Goal: Task Accomplishment & Management: Use online tool/utility

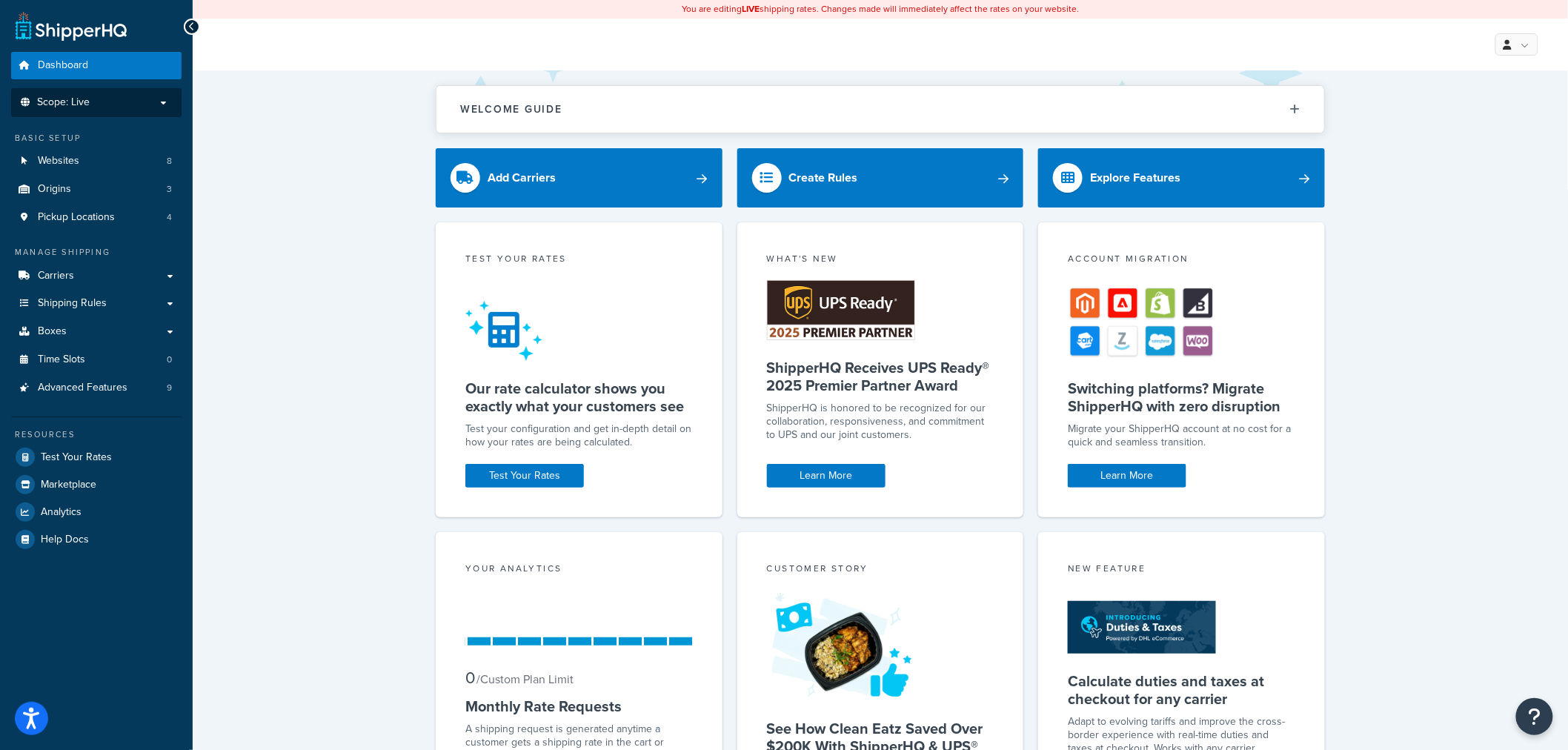
click at [133, 89] on li "Scope: Live" at bounding box center [96, 103] width 171 height 29
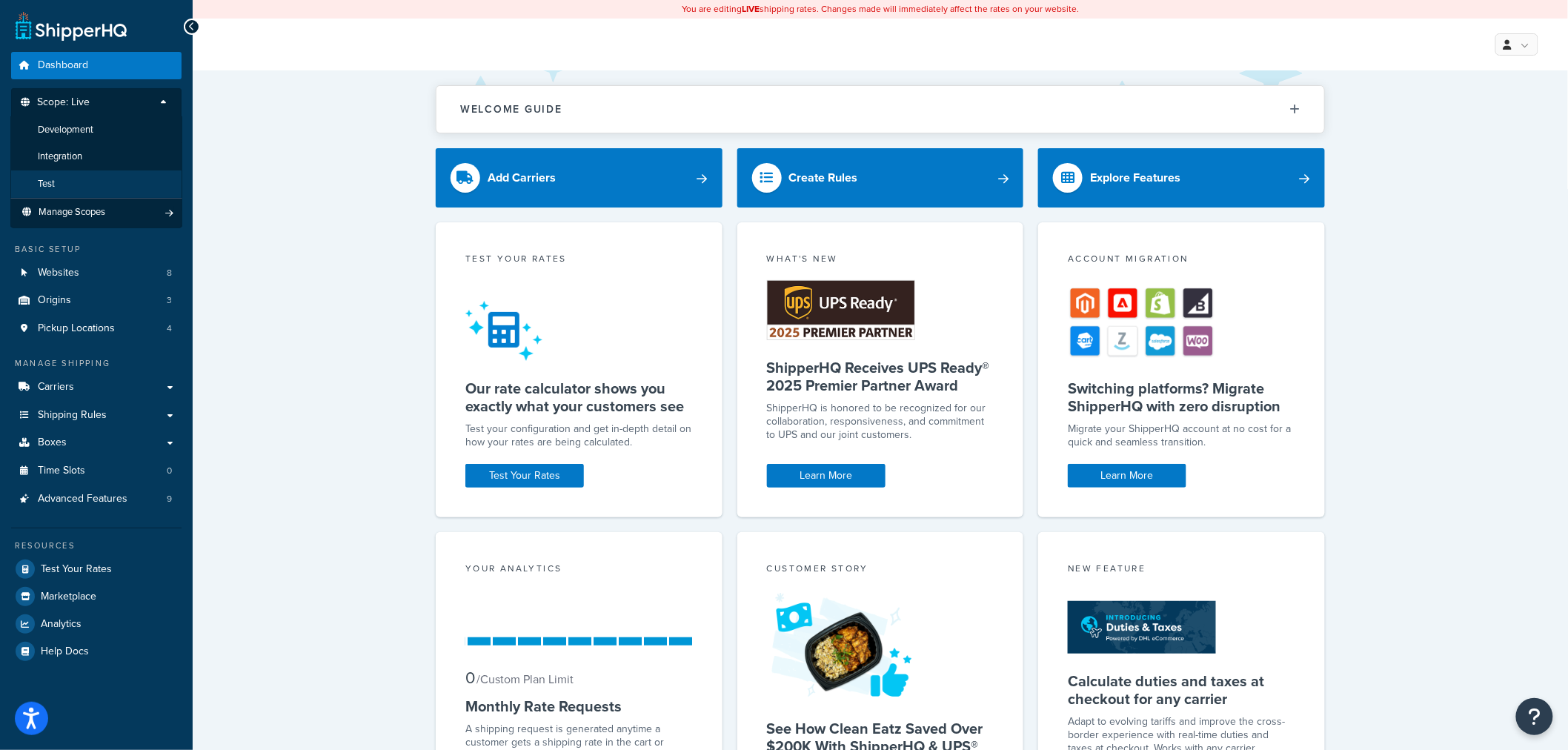
click at [76, 187] on li "Test" at bounding box center [96, 184] width 172 height 28
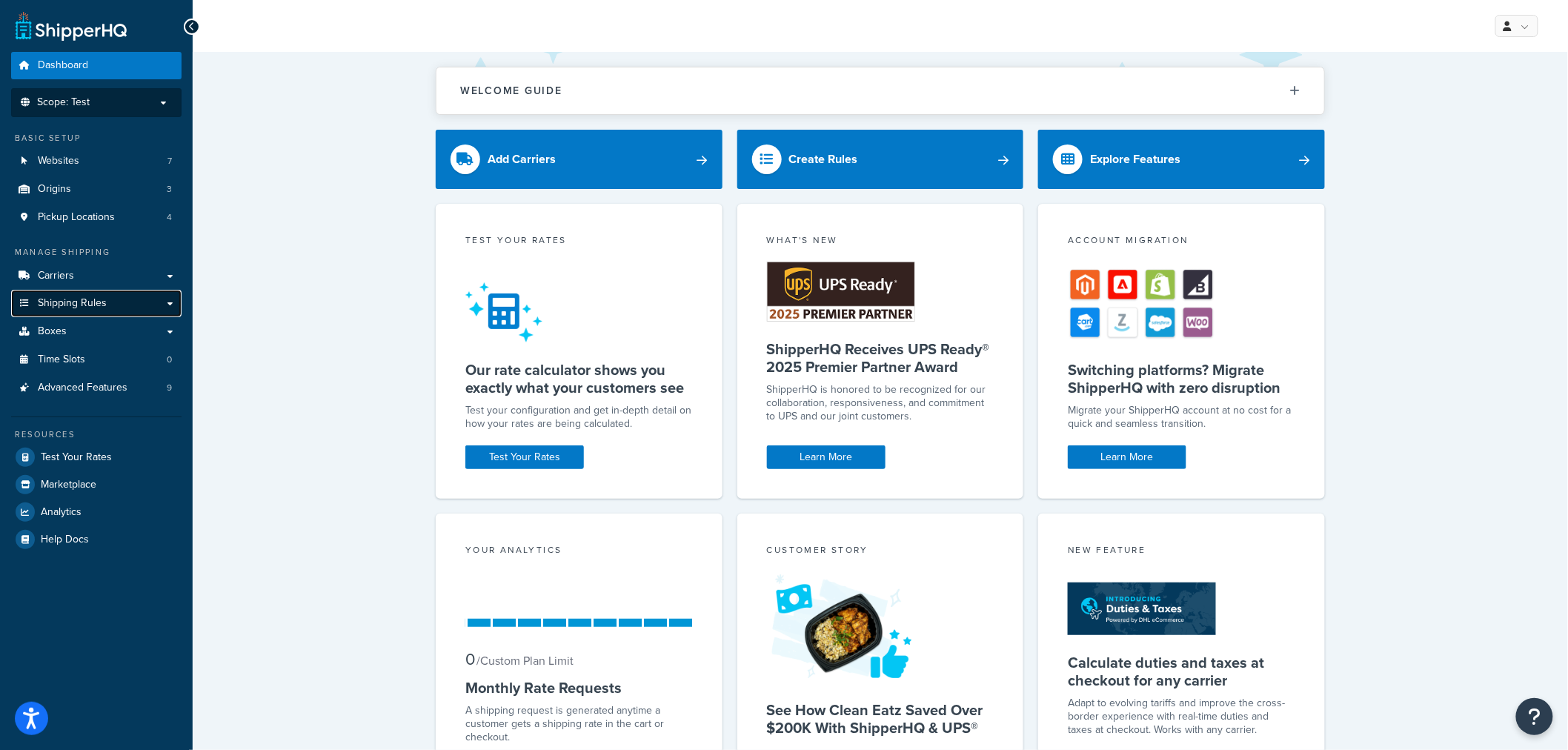
click at [85, 298] on span "Shipping Rules" at bounding box center [72, 303] width 69 height 12
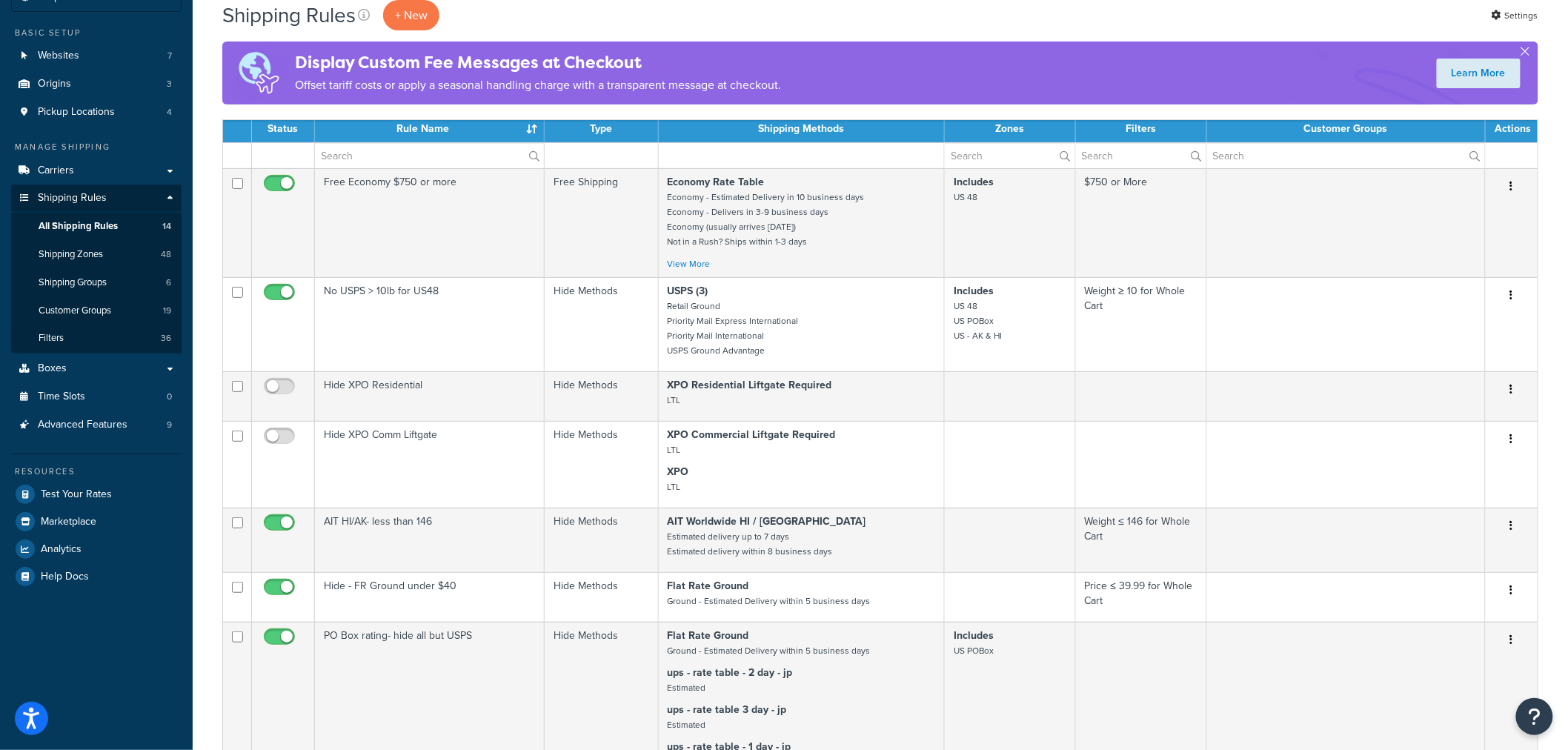
scroll to position [82, 0]
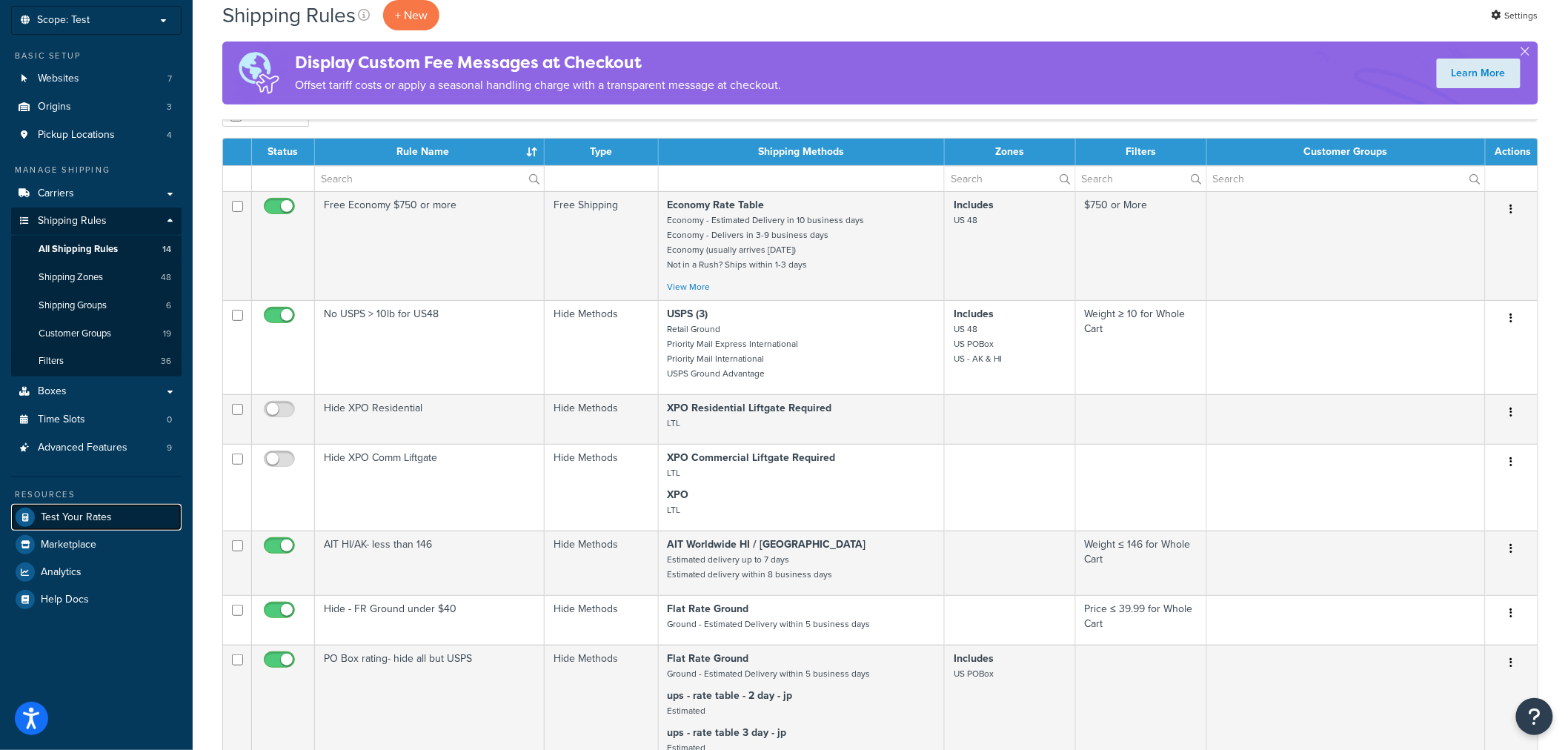
click at [78, 517] on span "Test Your Rates" at bounding box center [76, 517] width 71 height 12
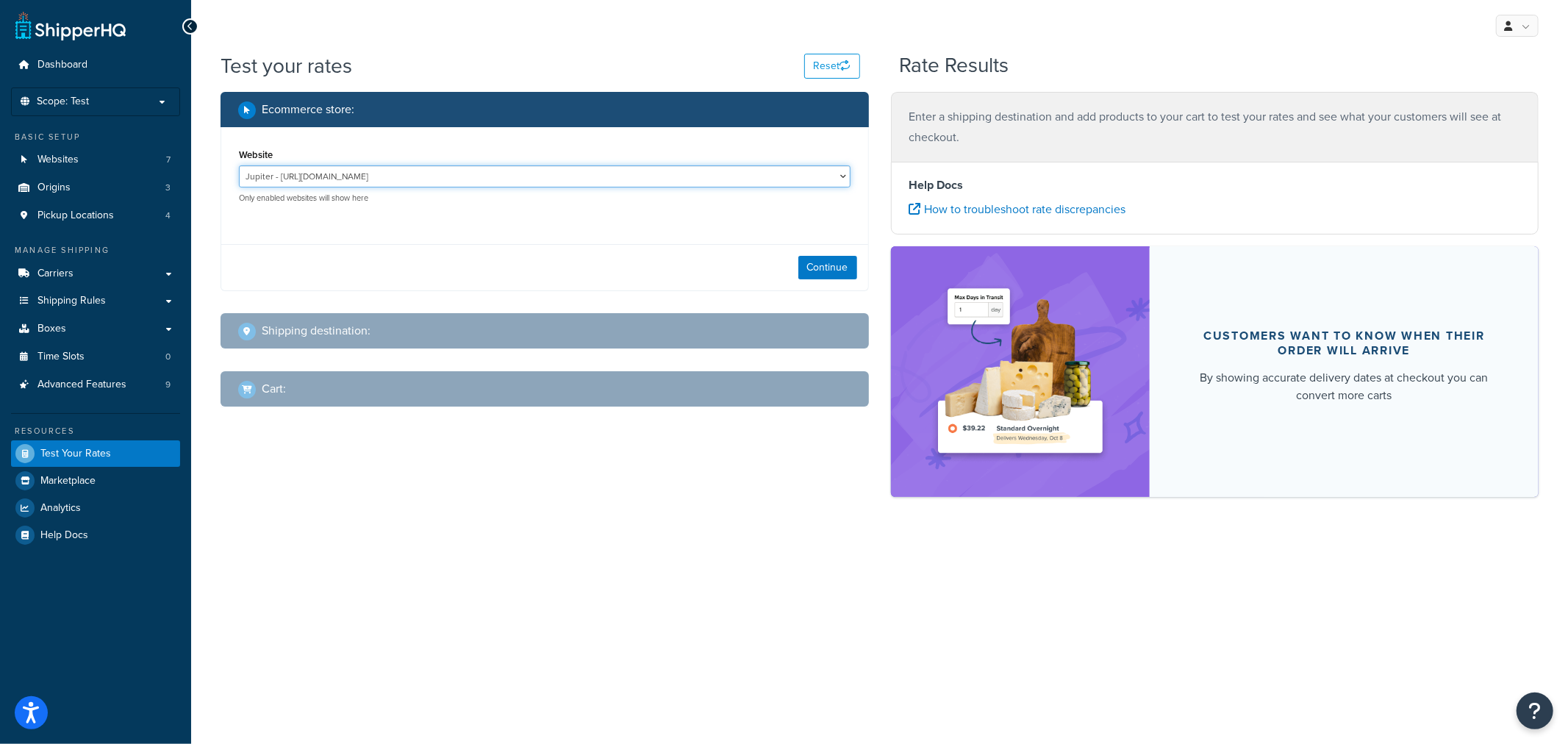
click at [409, 171] on select "Jupiter - https://jupiter.clearbags.cloud/ Mercury - https://mercury.clearbags.…" at bounding box center [545, 176] width 612 height 22
select select "3c3490c018096e0df5ea1a274029e5f2"
click at [239, 165] on select "Jupiter - https://jupiter.clearbags.cloud/ Mercury - https://mercury.clearbags.…" at bounding box center [545, 176] width 612 height 22
click at [828, 269] on button "Continue" at bounding box center [828, 268] width 59 height 24
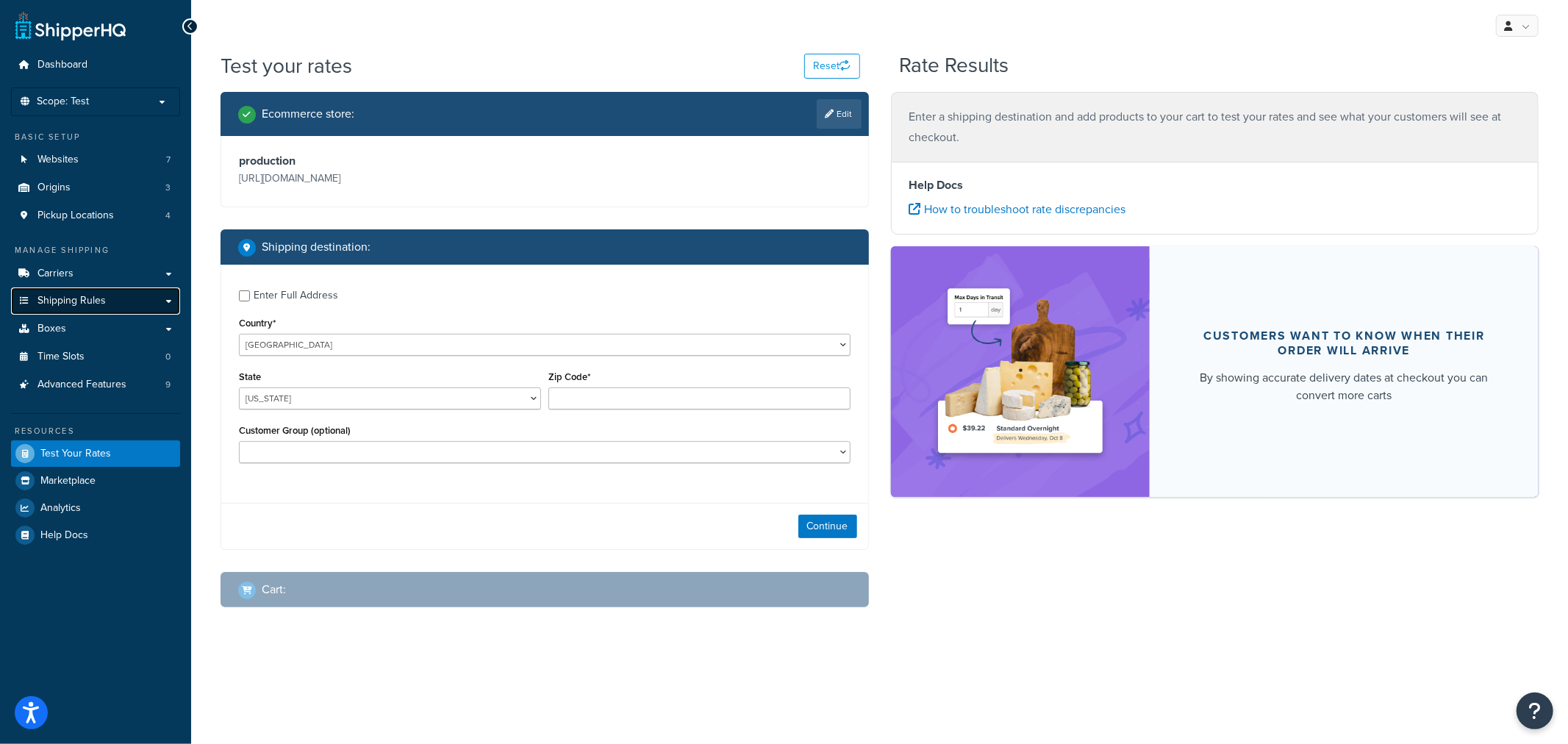
click at [101, 300] on span "Shipping Rules" at bounding box center [72, 301] width 68 height 12
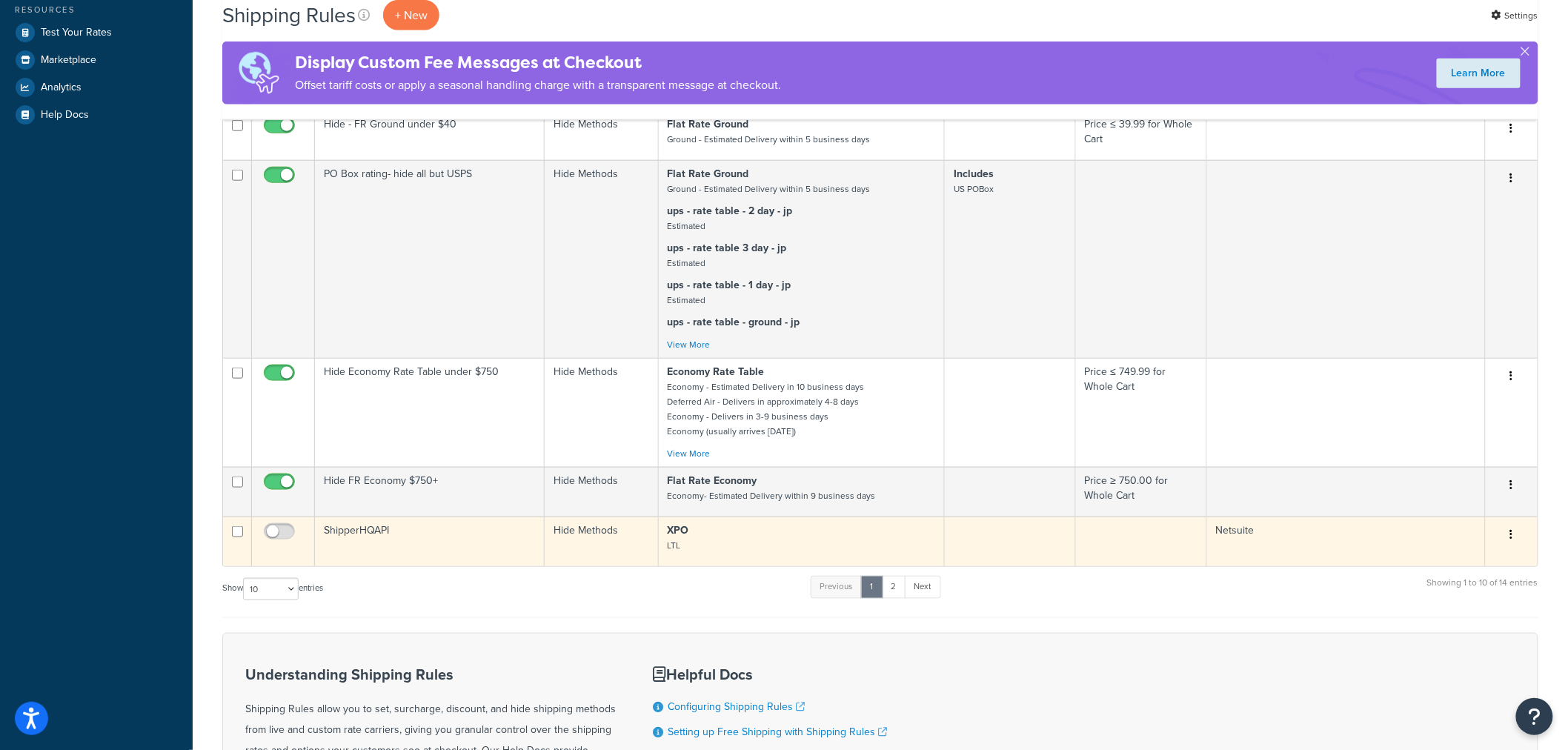
scroll to position [658, 0]
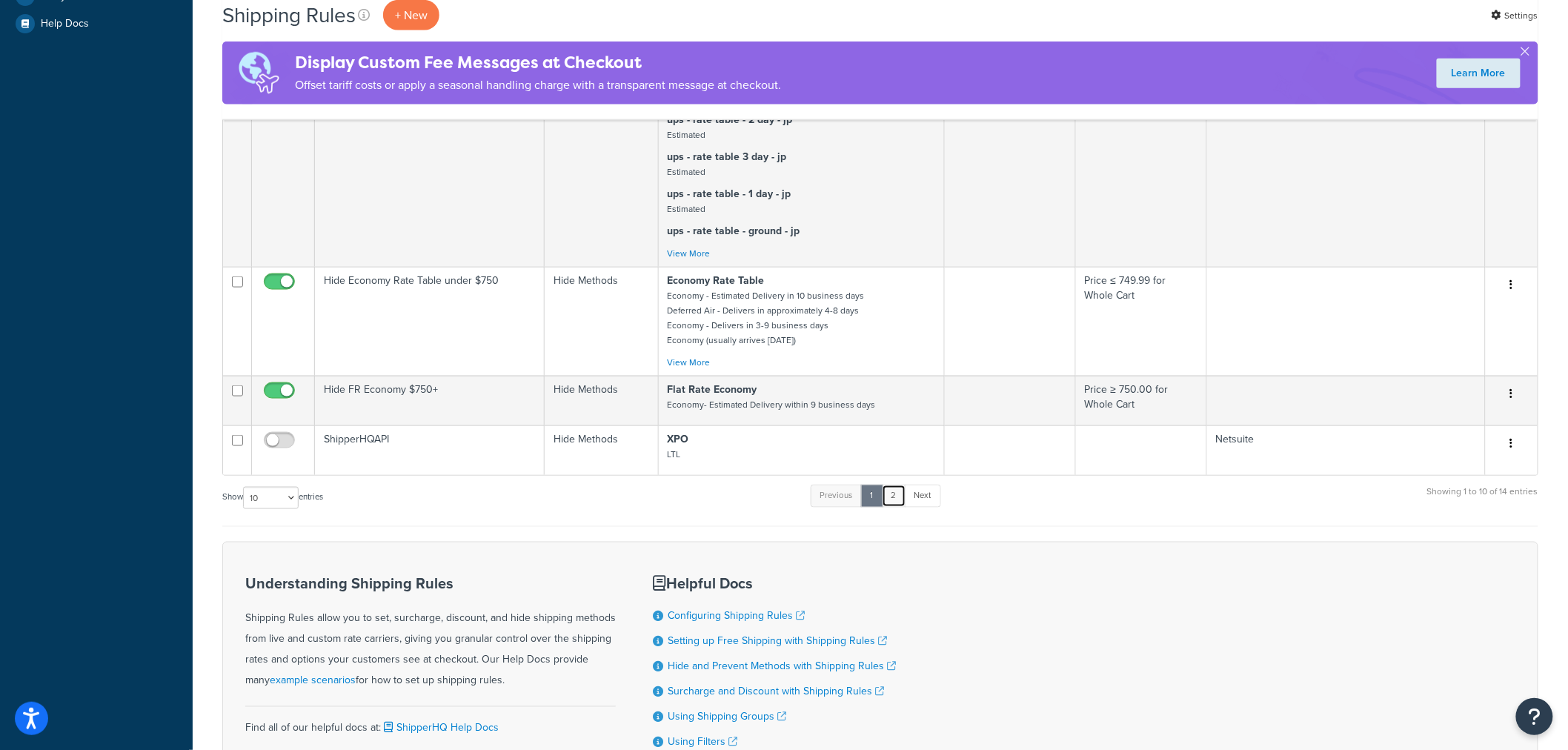
click at [889, 495] on link "2" at bounding box center [894, 496] width 25 height 22
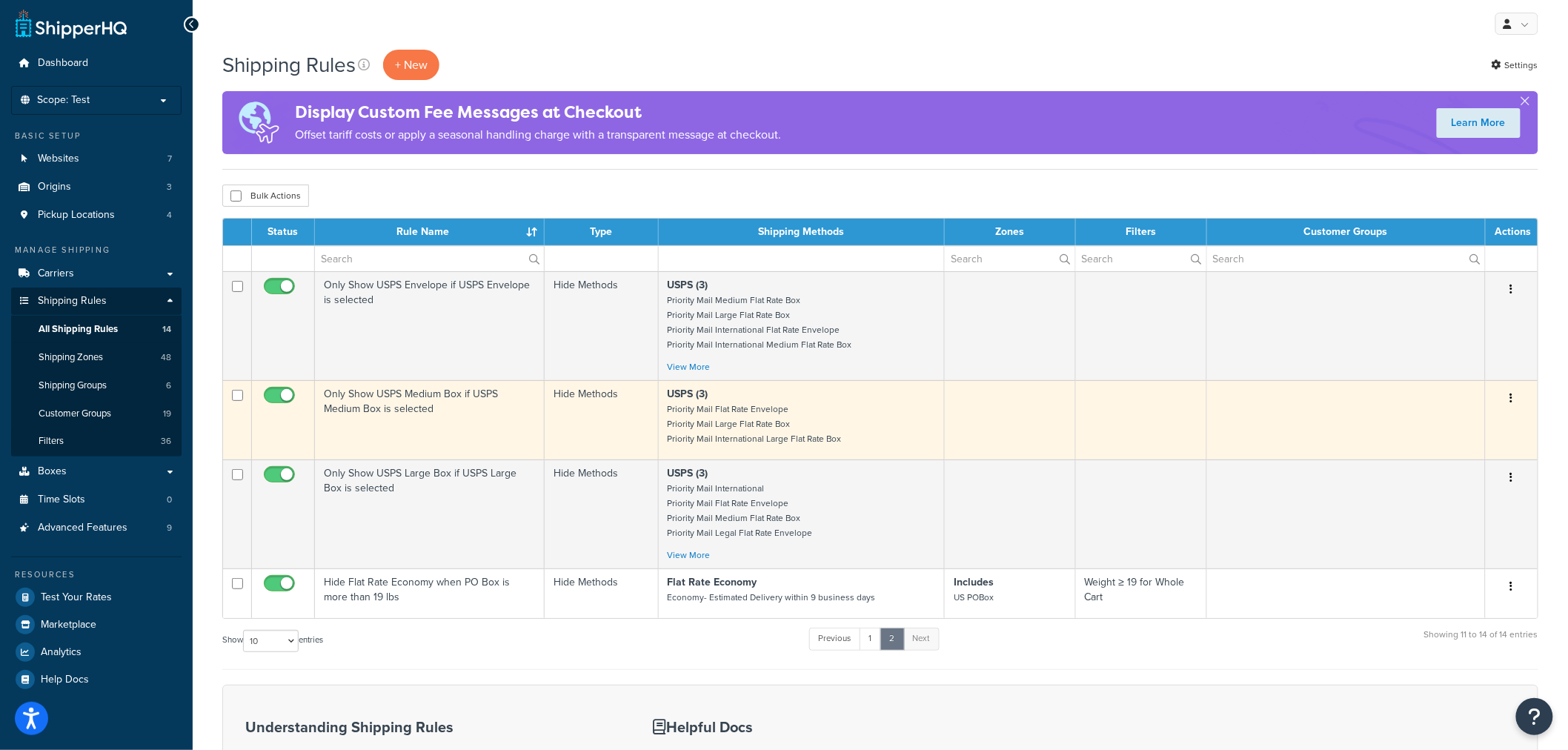
scroll to position [0, 0]
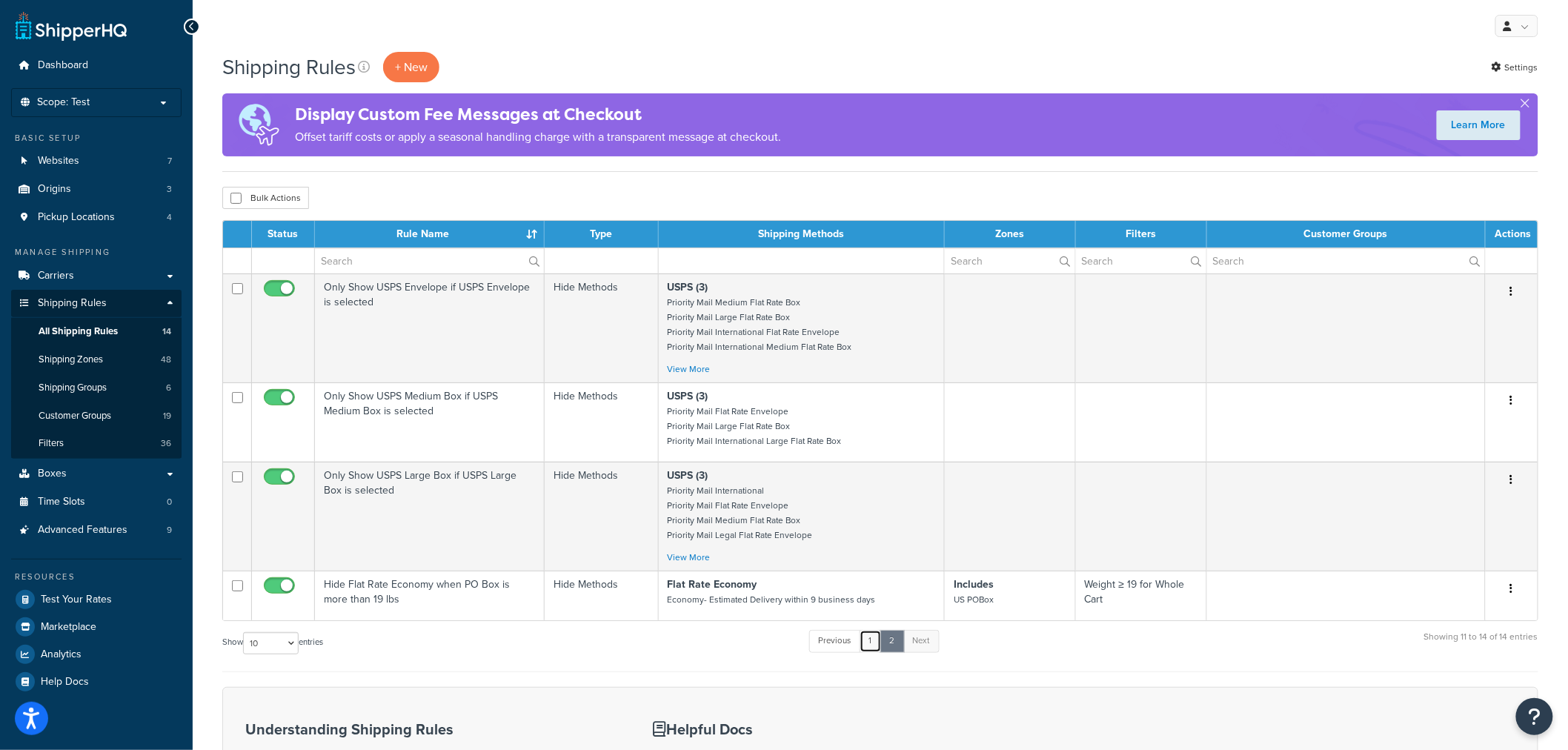
click at [880, 648] on link "1" at bounding box center [870, 640] width 22 height 22
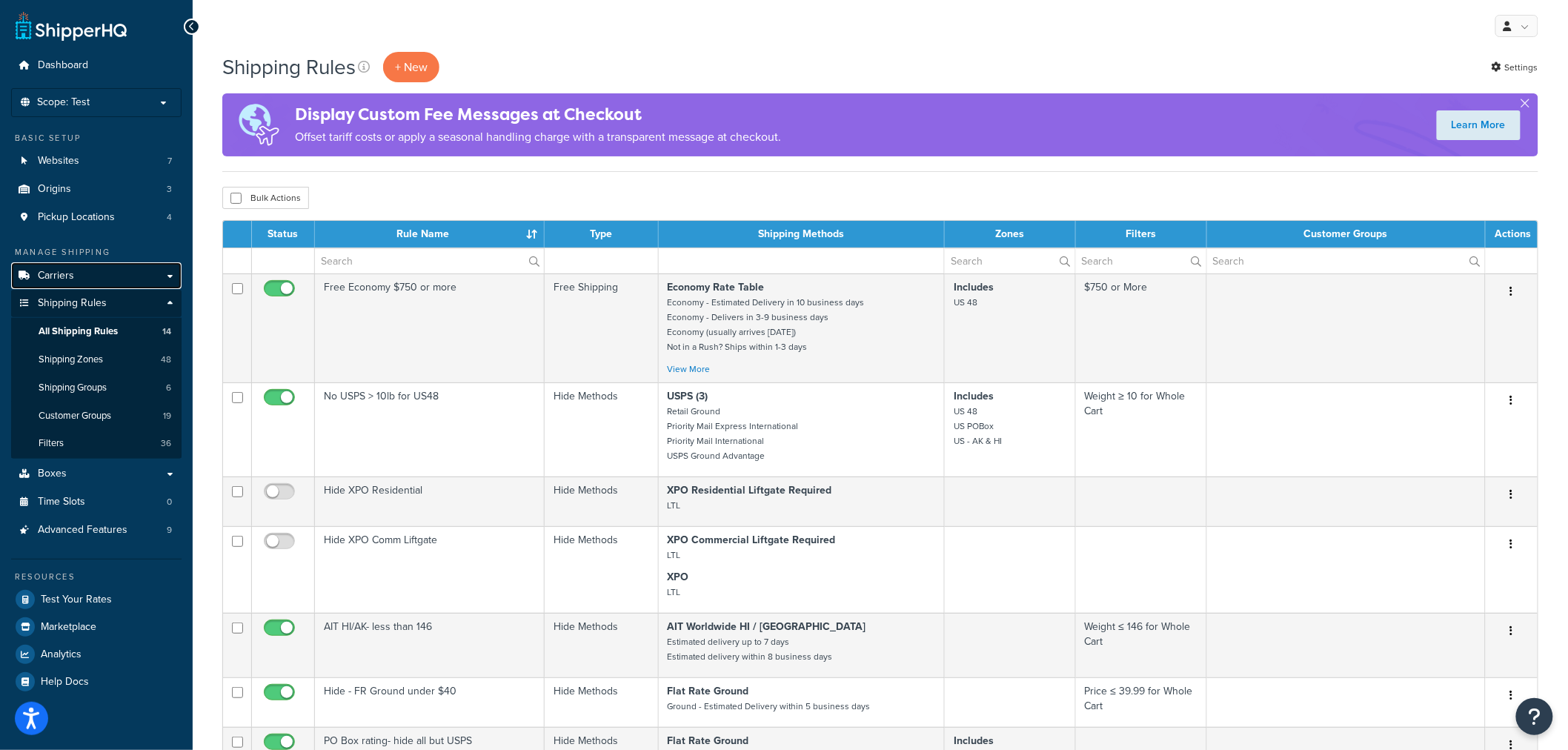
click at [63, 277] on span "Carriers" at bounding box center [56, 275] width 36 height 12
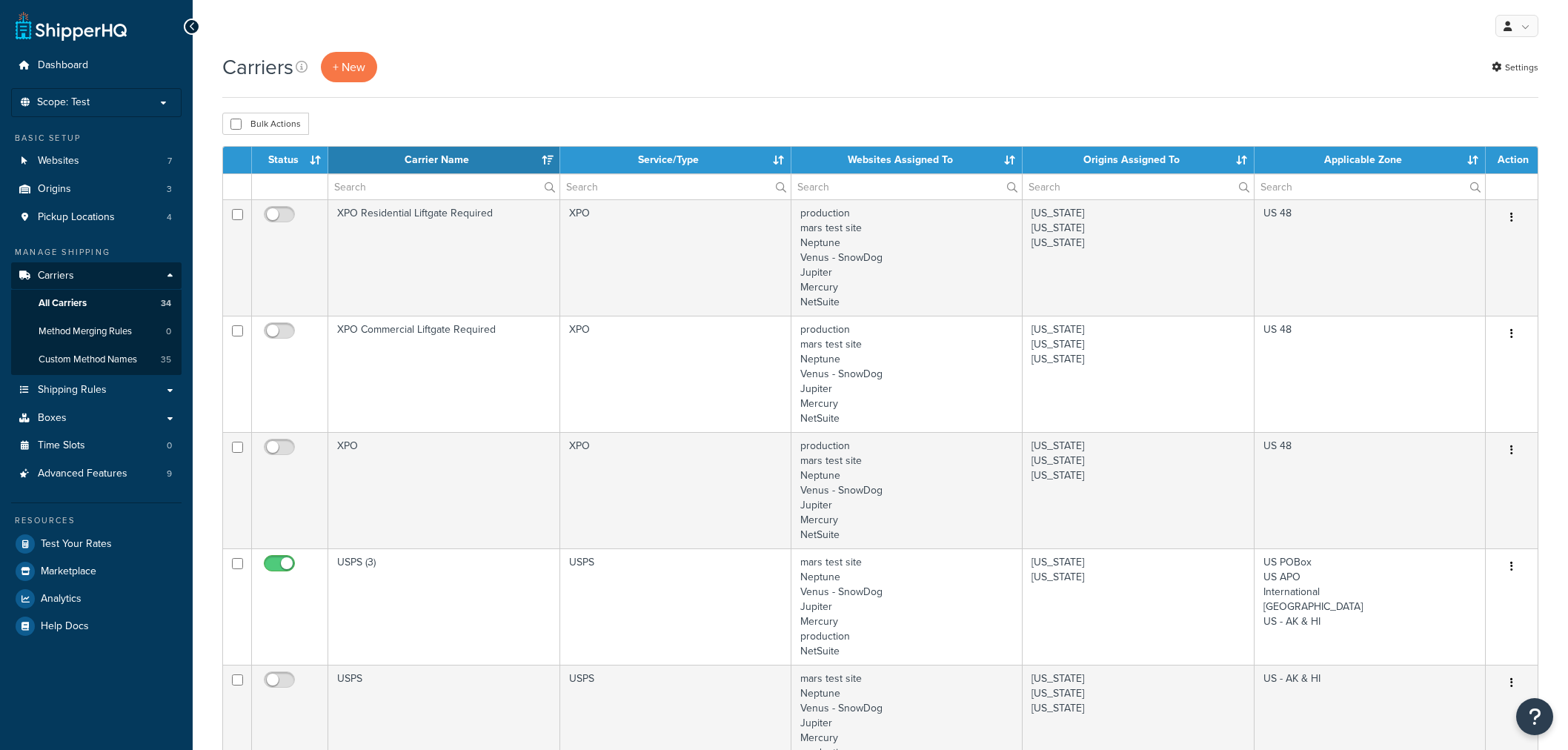
select select "15"
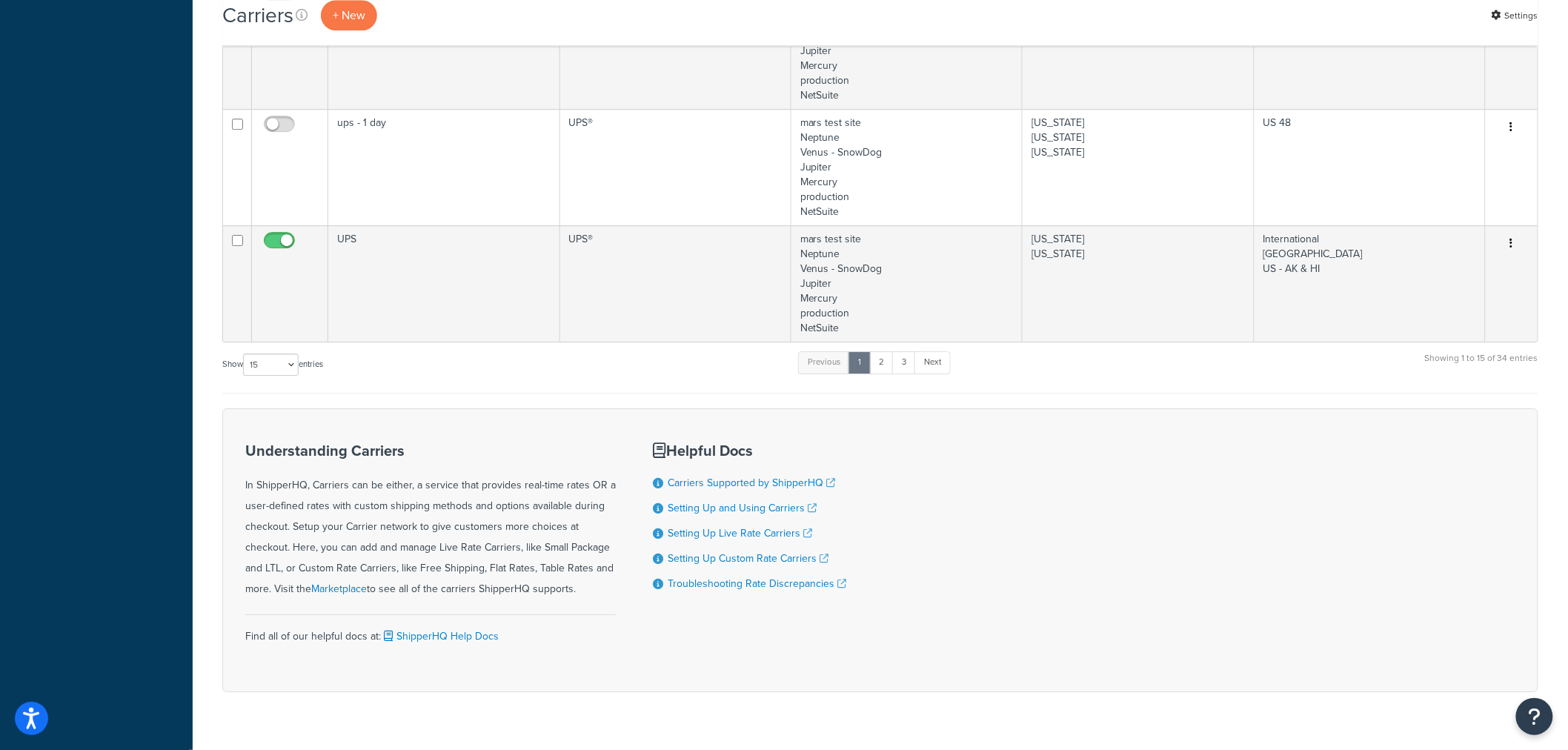
scroll to position [1811, 0]
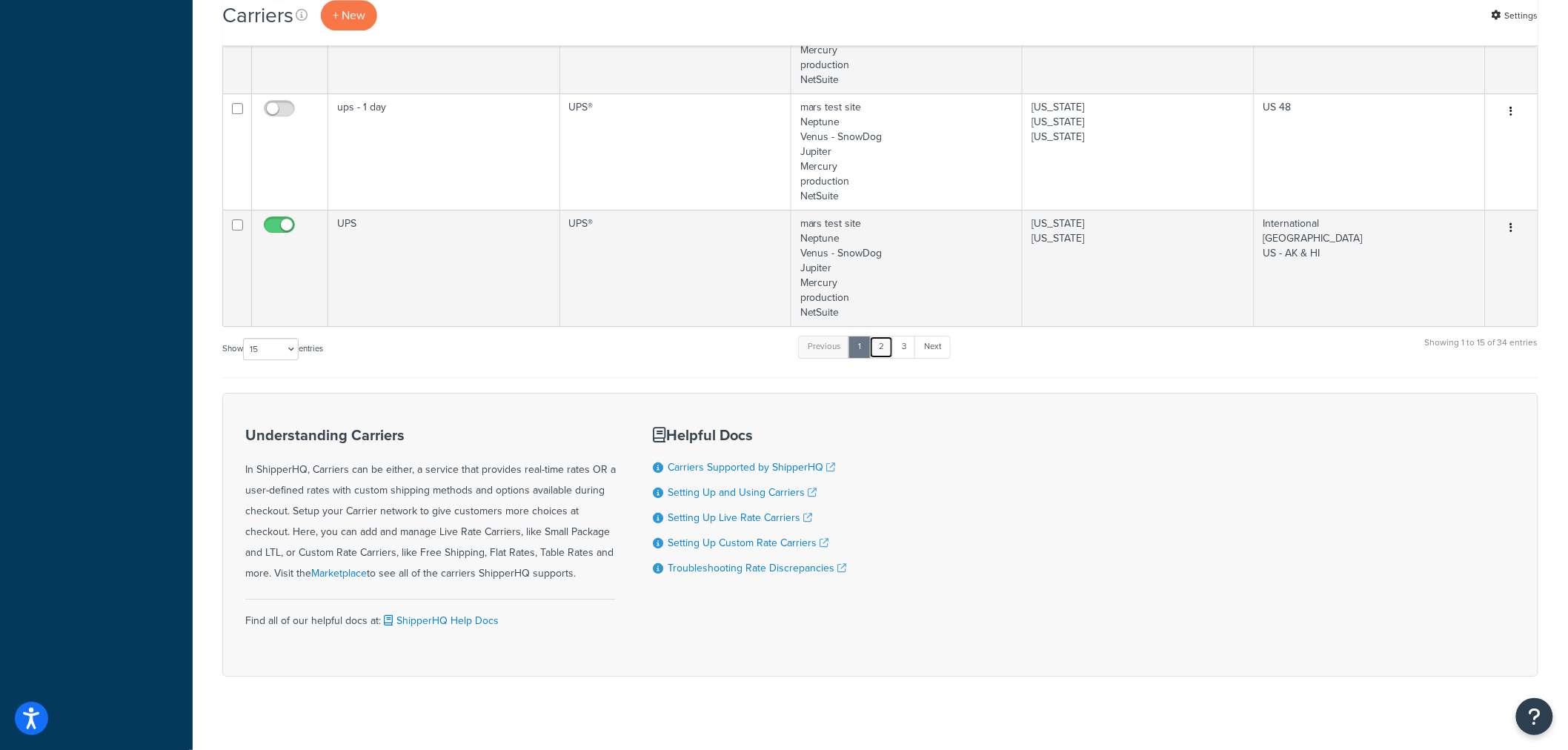
click at [885, 348] on link "2" at bounding box center [882, 346] width 25 height 22
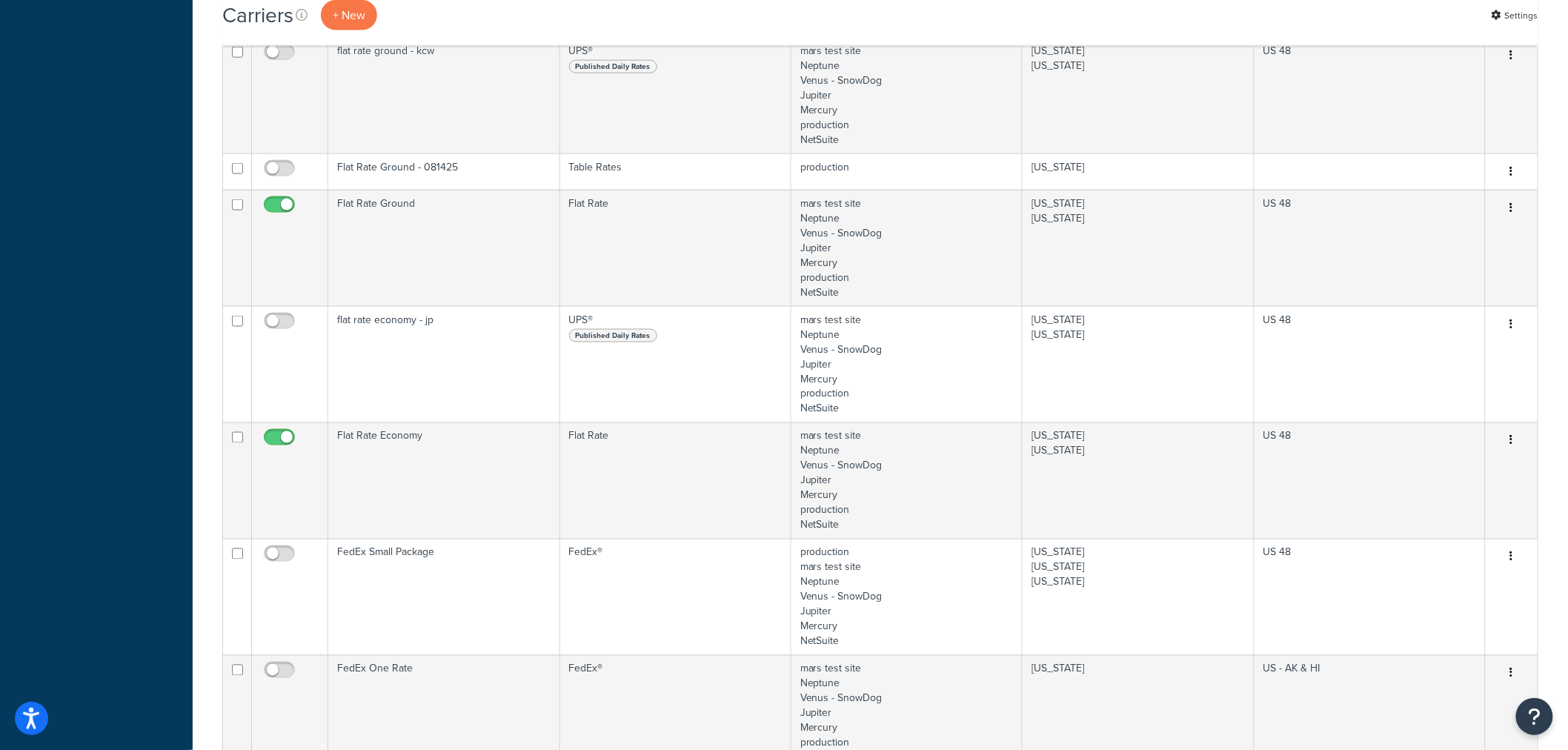
scroll to position [741, 0]
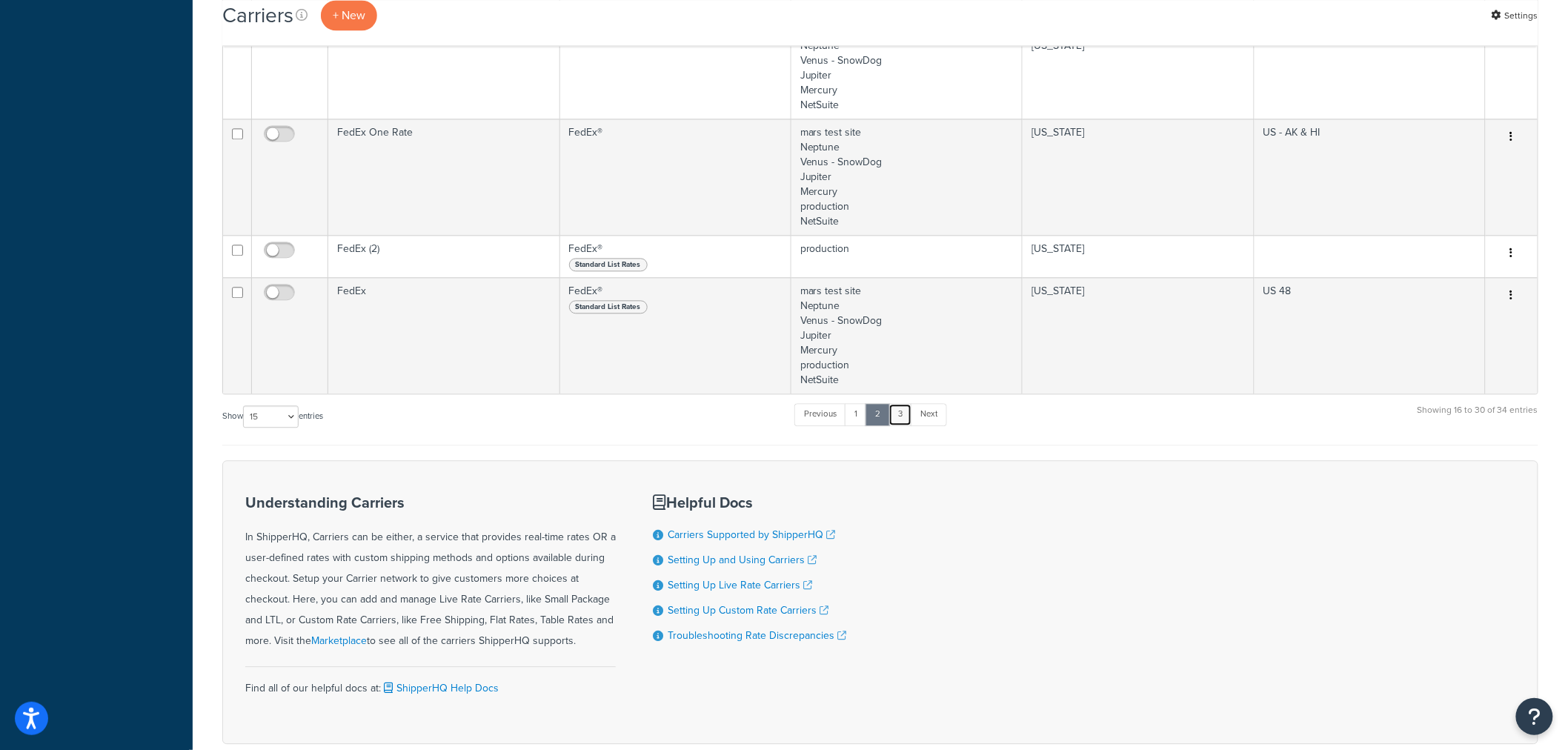
click at [901, 414] on link "3" at bounding box center [900, 414] width 24 height 22
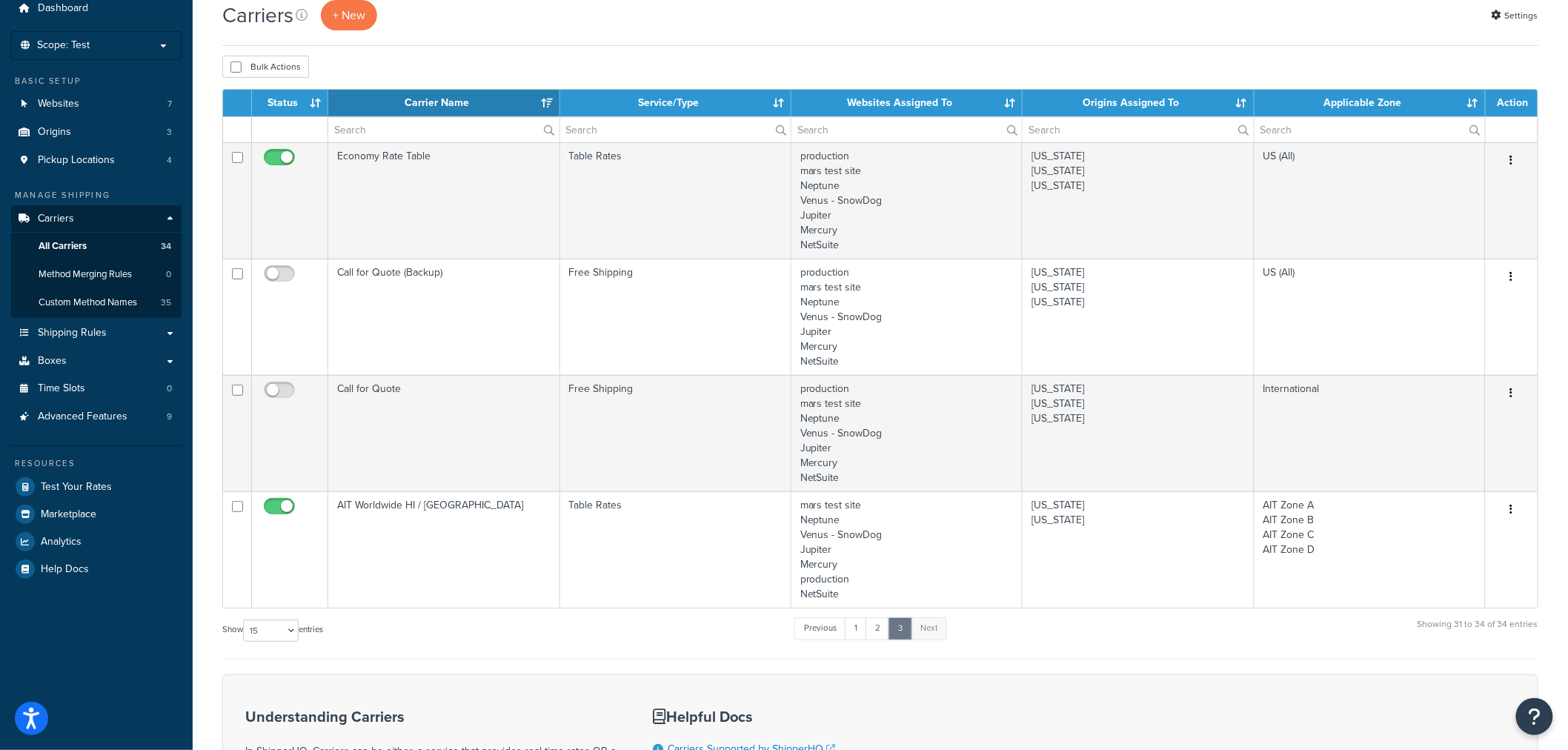
scroll to position [0, 0]
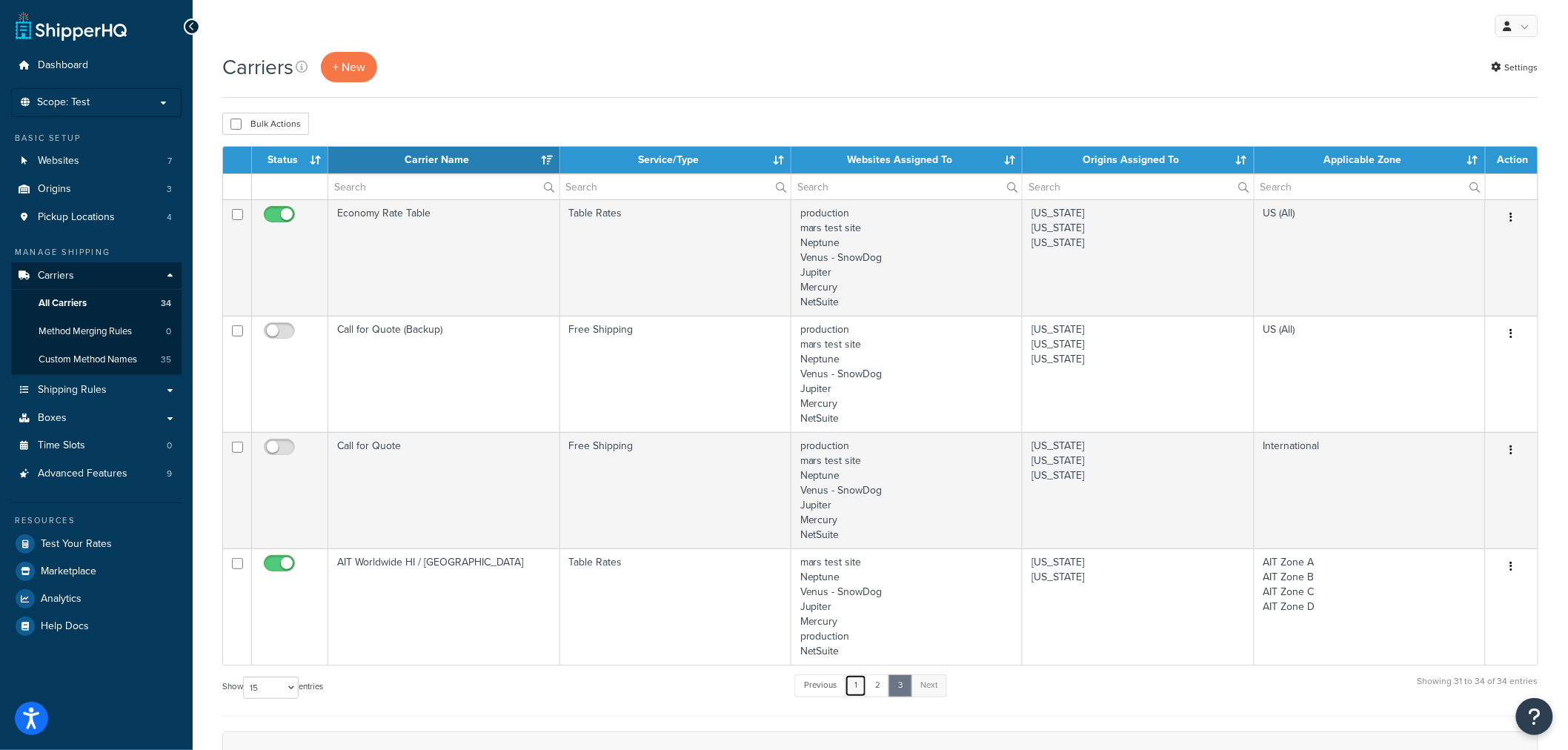
click at [854, 684] on link "1" at bounding box center [855, 685] width 22 height 22
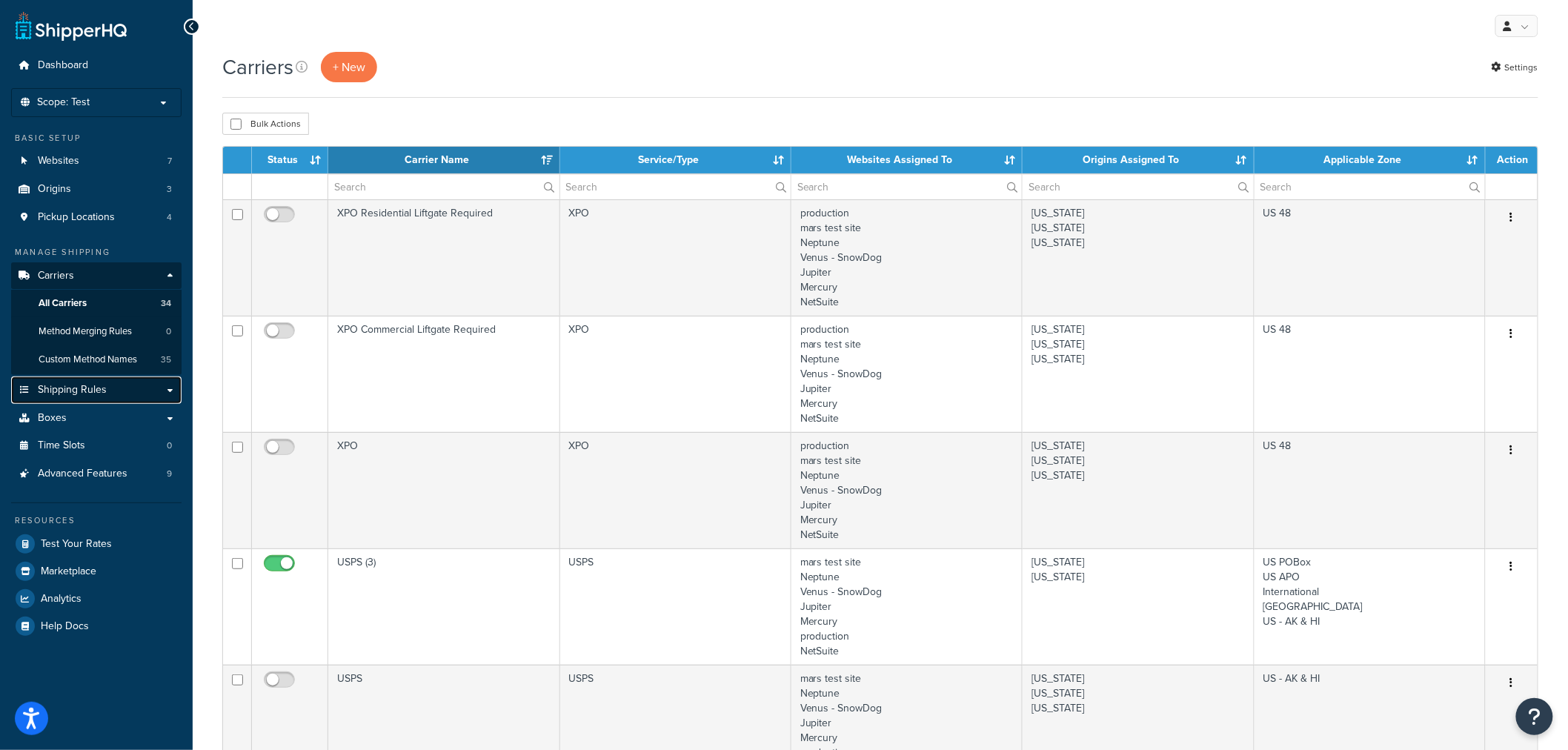
click at [92, 392] on span "Shipping Rules" at bounding box center [72, 390] width 69 height 12
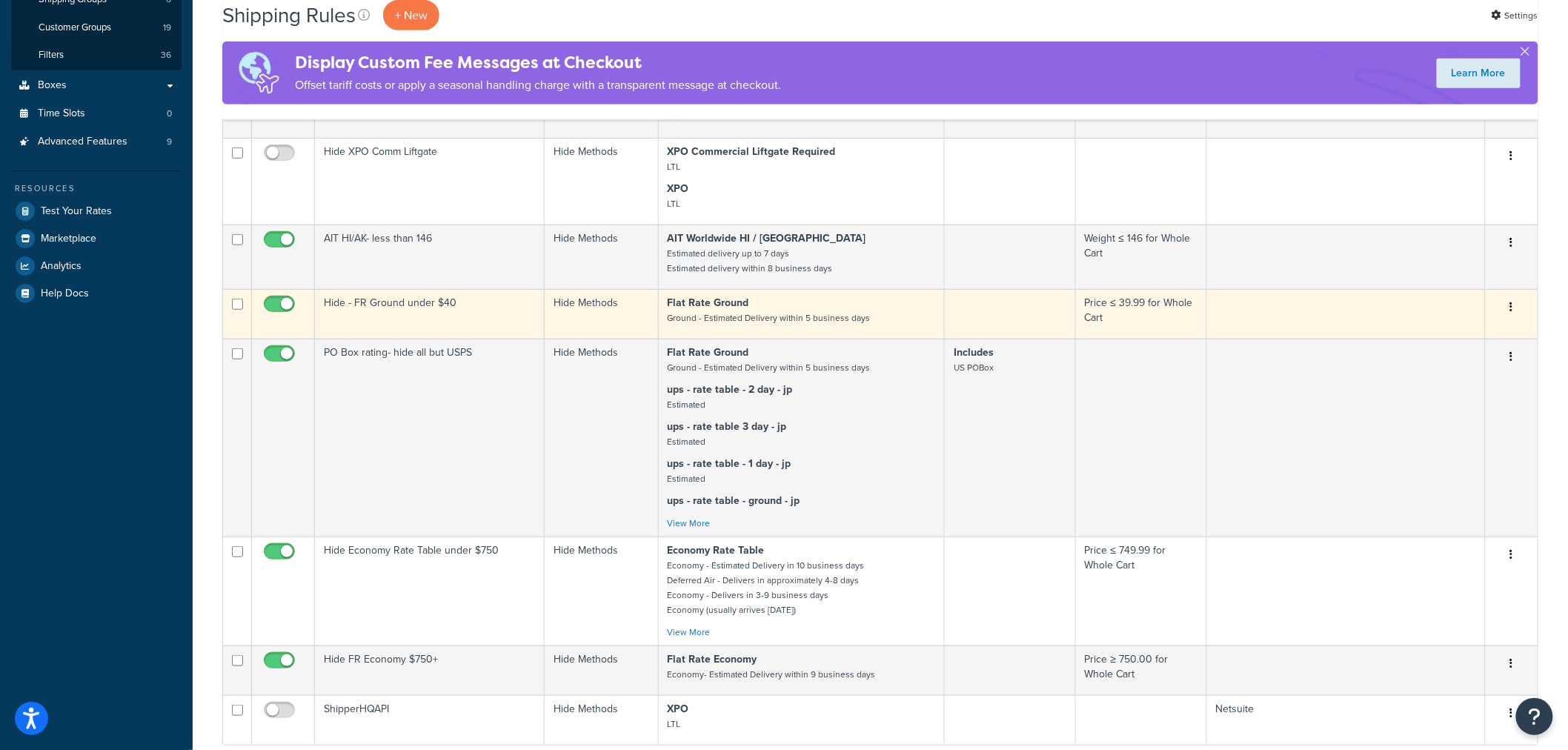
scroll to position [412, 0]
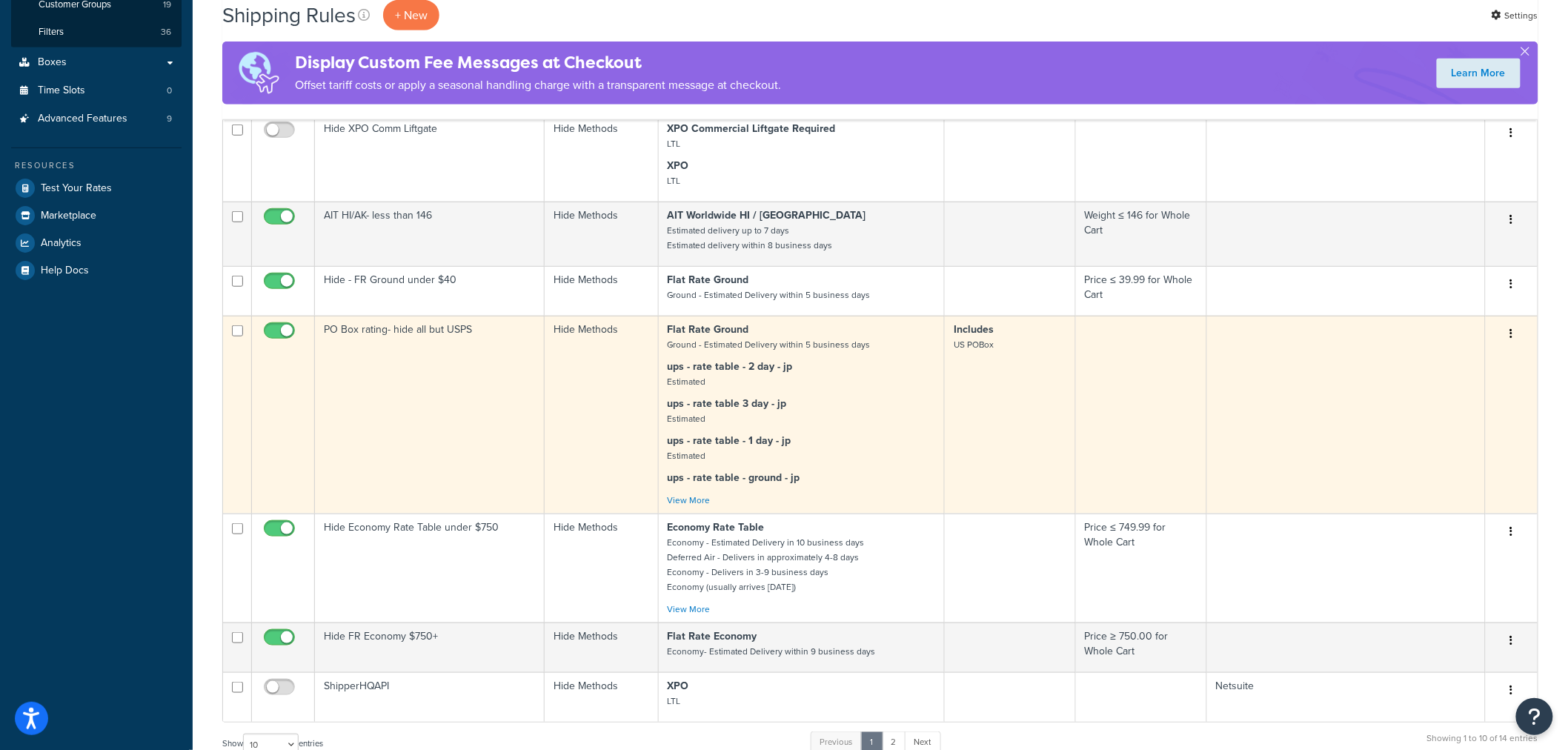
click at [819, 480] on p "ups - rate table - ground - jp" at bounding box center [802, 478] width 268 height 15
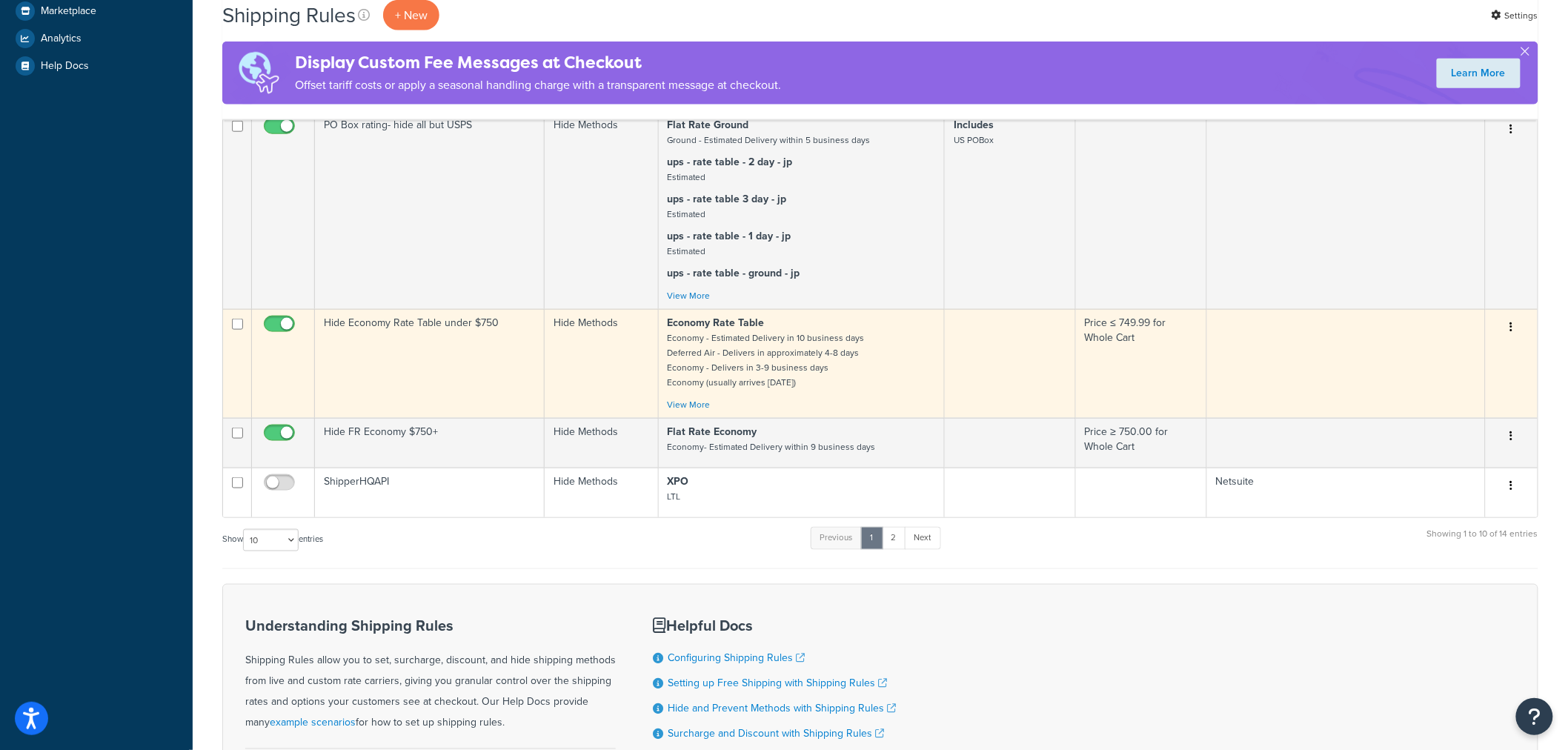
scroll to position [658, 0]
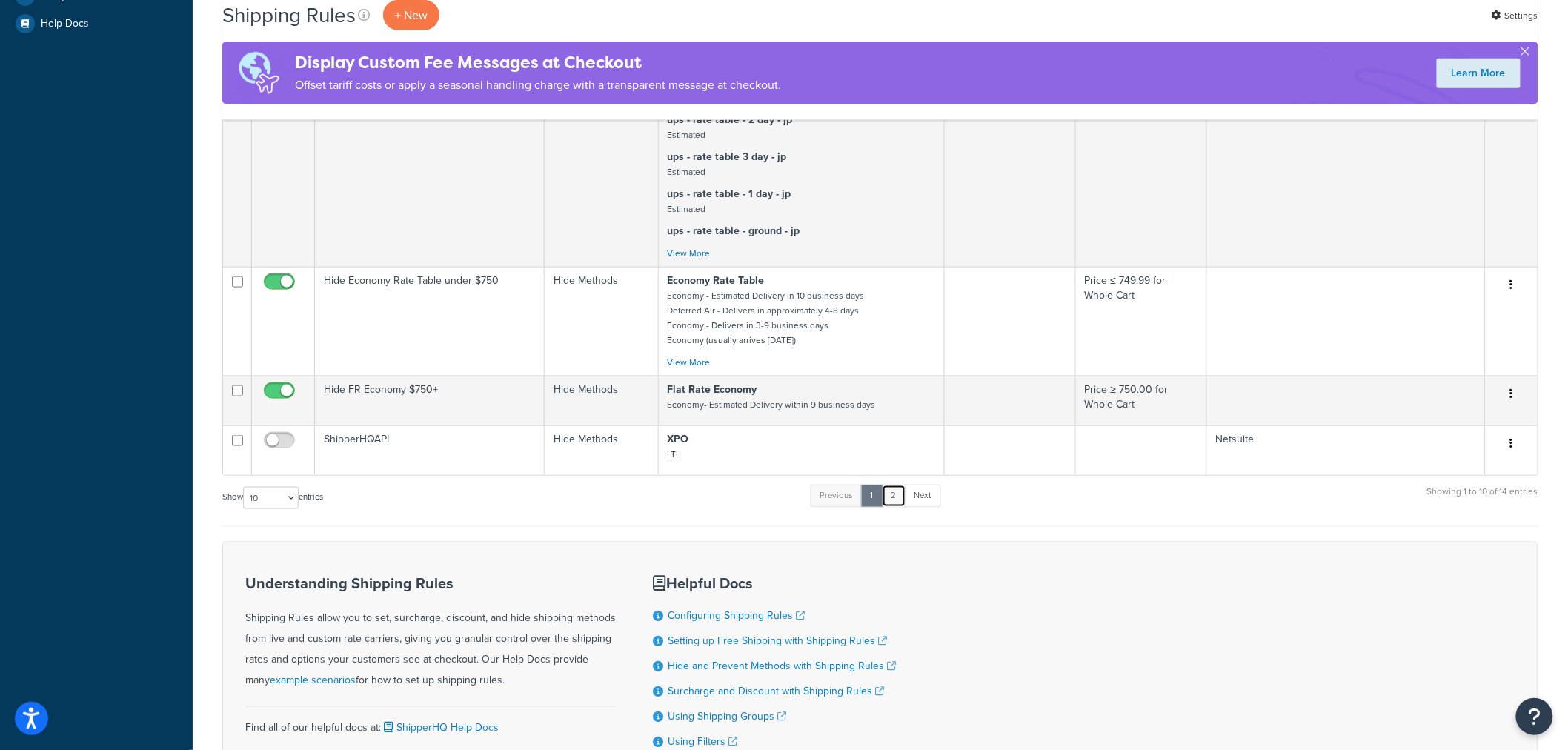
click at [898, 495] on link "2" at bounding box center [894, 496] width 25 height 22
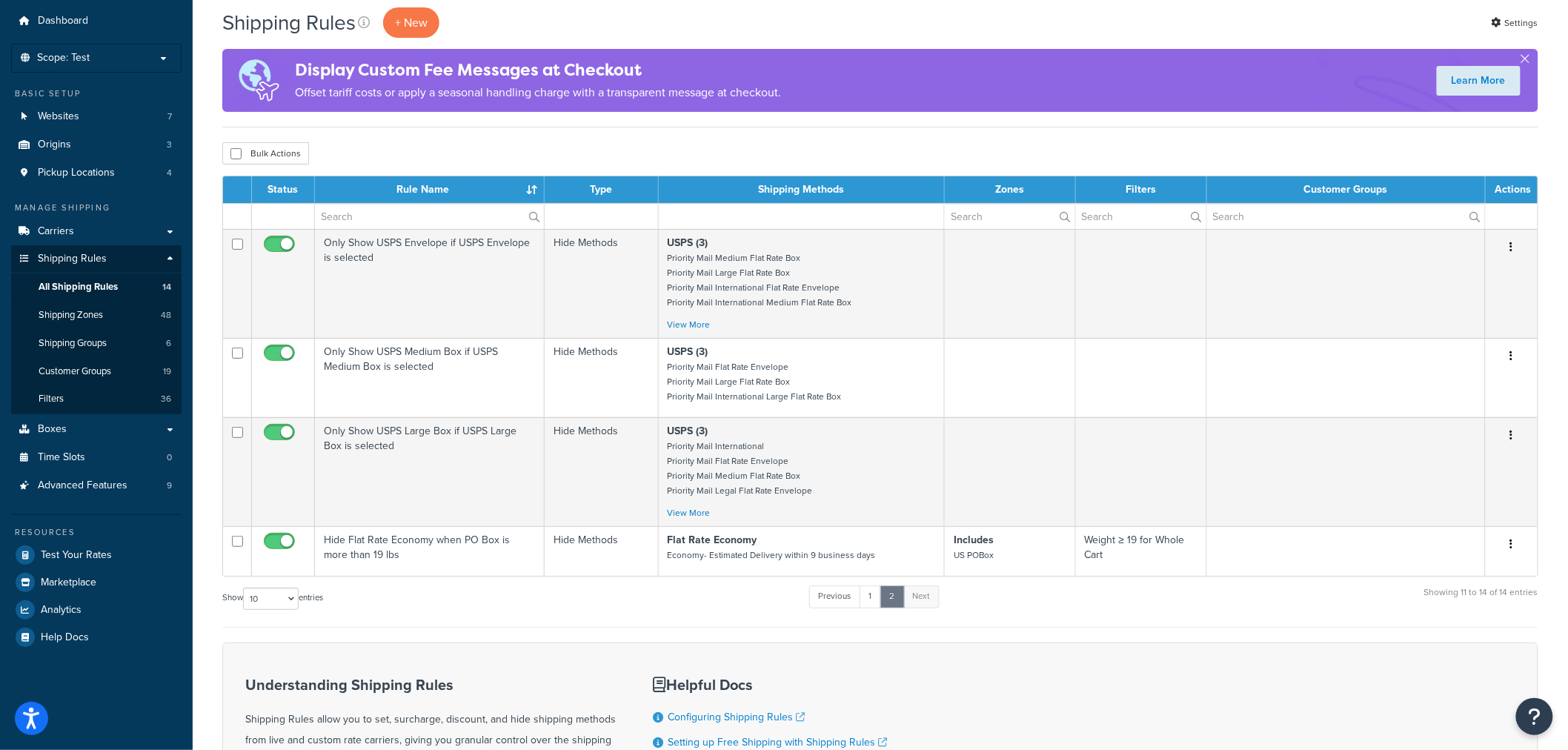
scroll to position [0, 0]
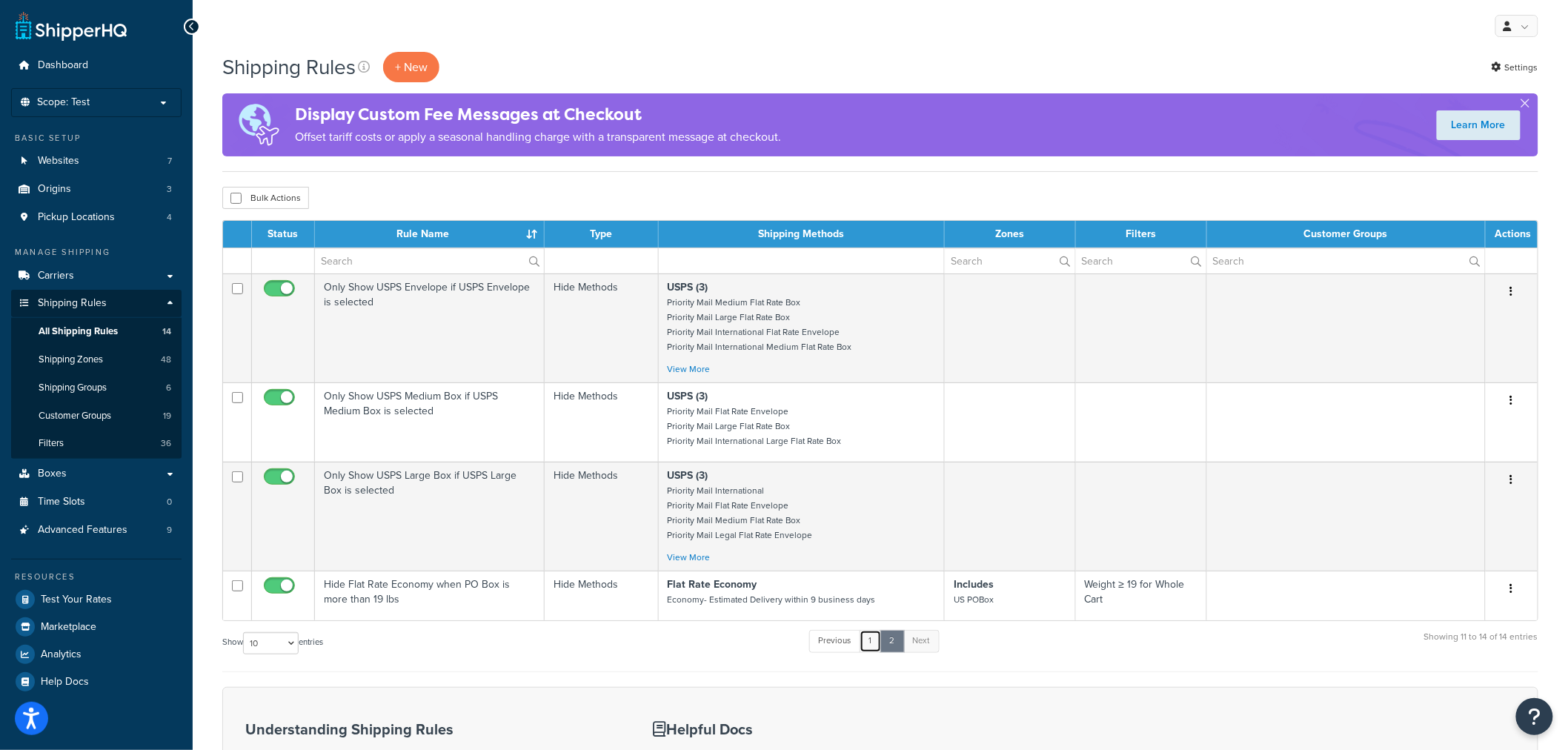
click at [871, 645] on link "1" at bounding box center [870, 640] width 22 height 22
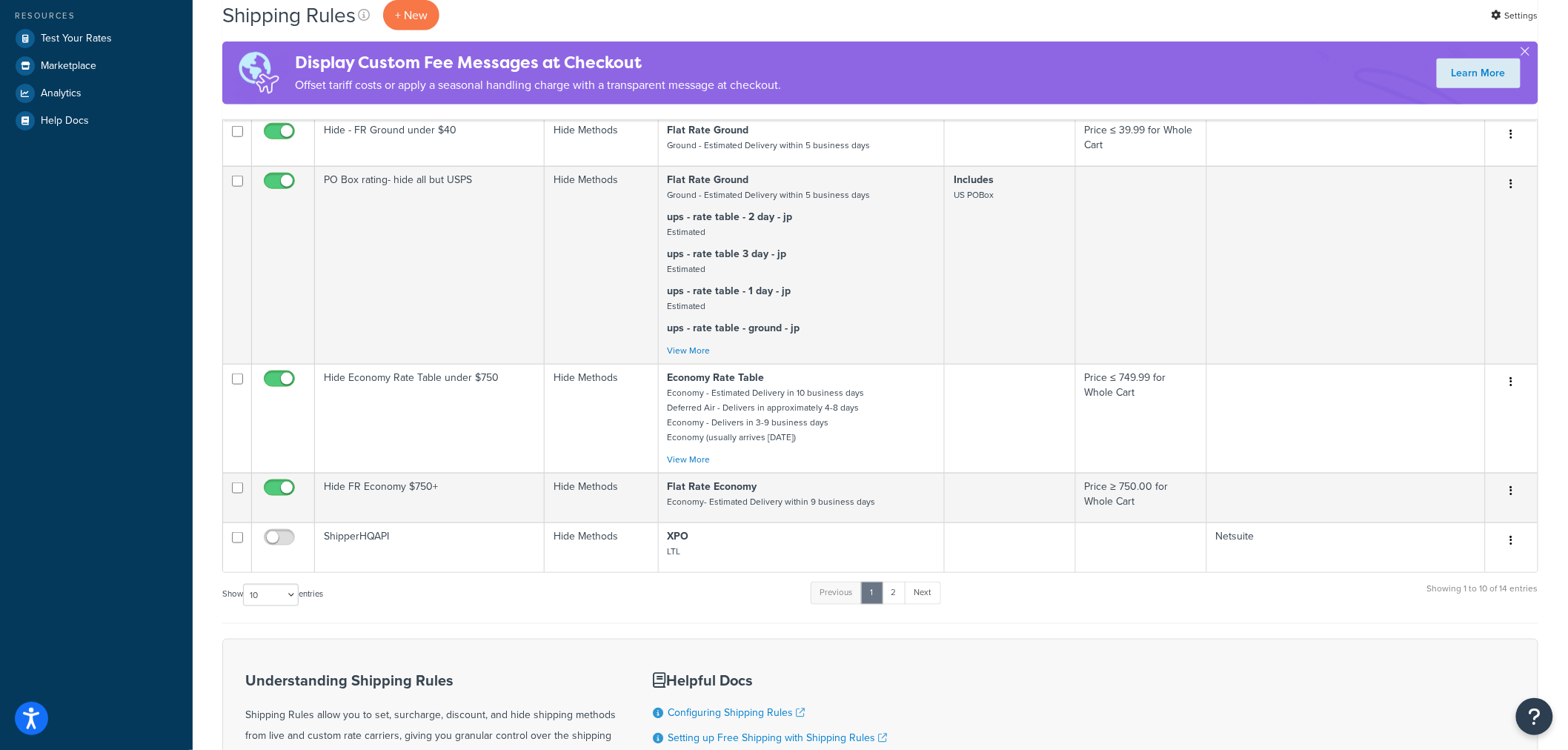
scroll to position [532, 0]
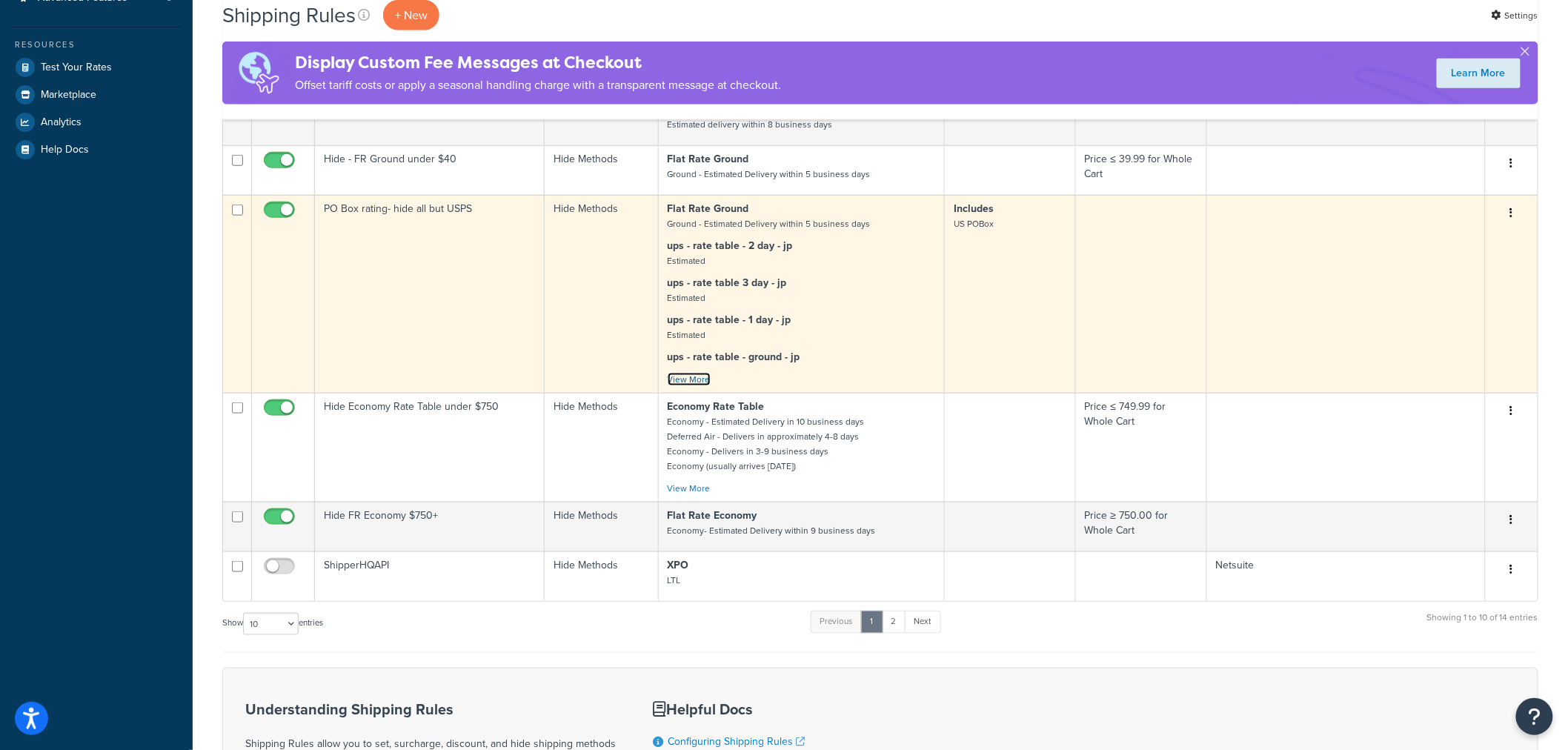
click at [689, 376] on link "View More" at bounding box center [689, 379] width 43 height 13
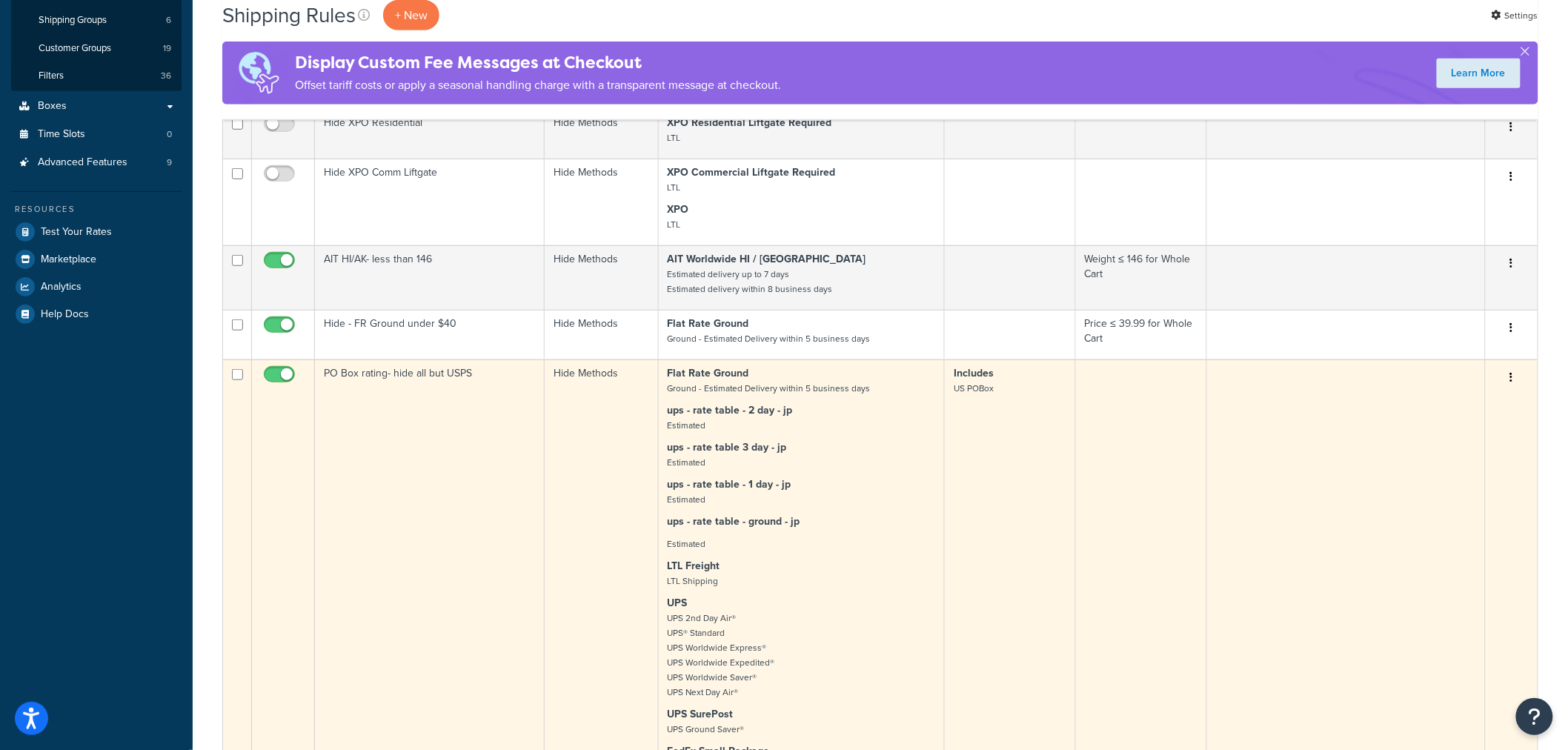
scroll to position [0, 0]
